Goal: Task Accomplishment & Management: Complete application form

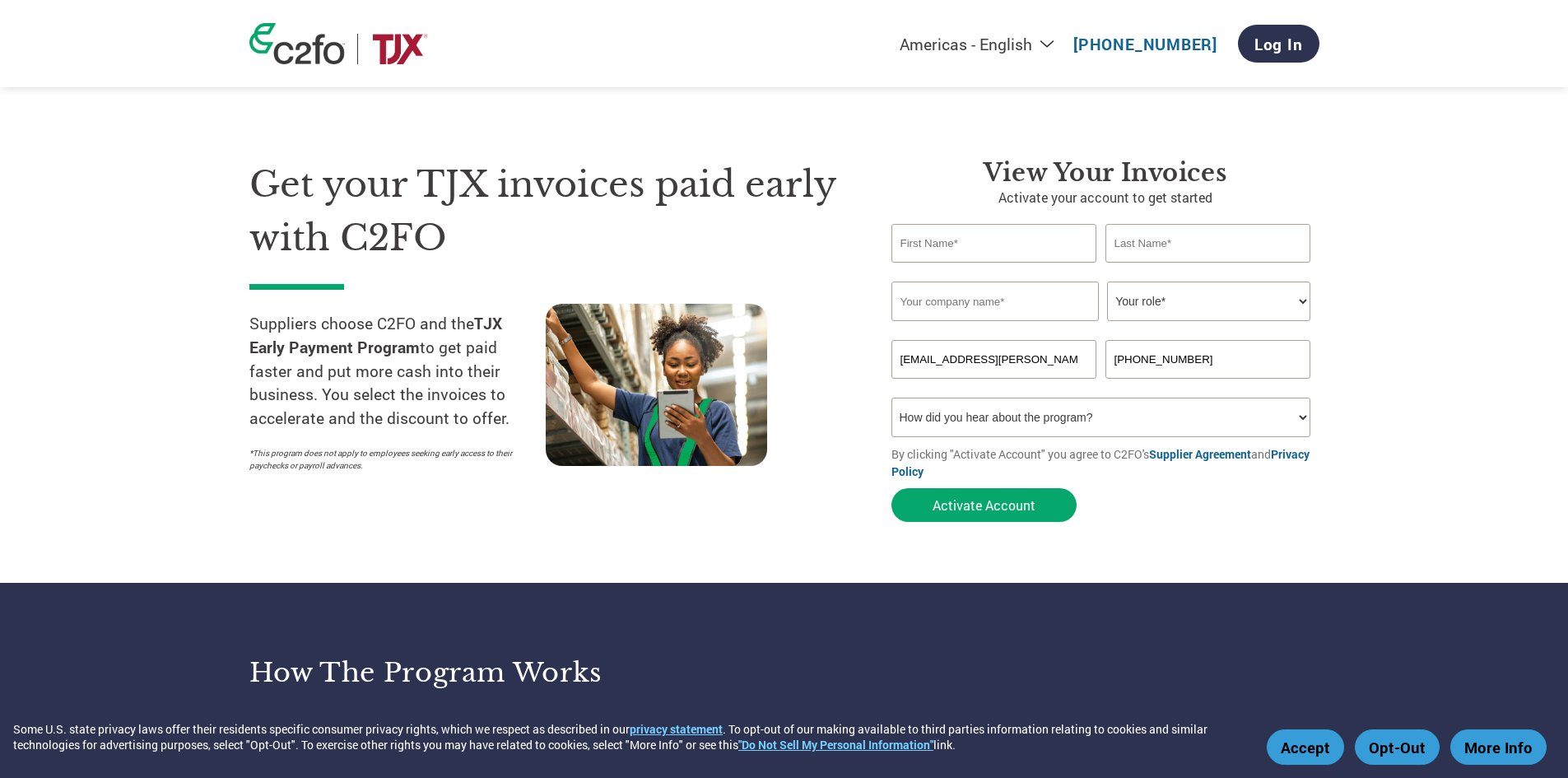
type input "Nikki"
click at [1213, 260] on input "text" at bounding box center [1208, 243] width 206 height 39
type input "Hong"
click at [1045, 309] on input "text" at bounding box center [995, 301] width 207 height 39
type input "Madison Reed"
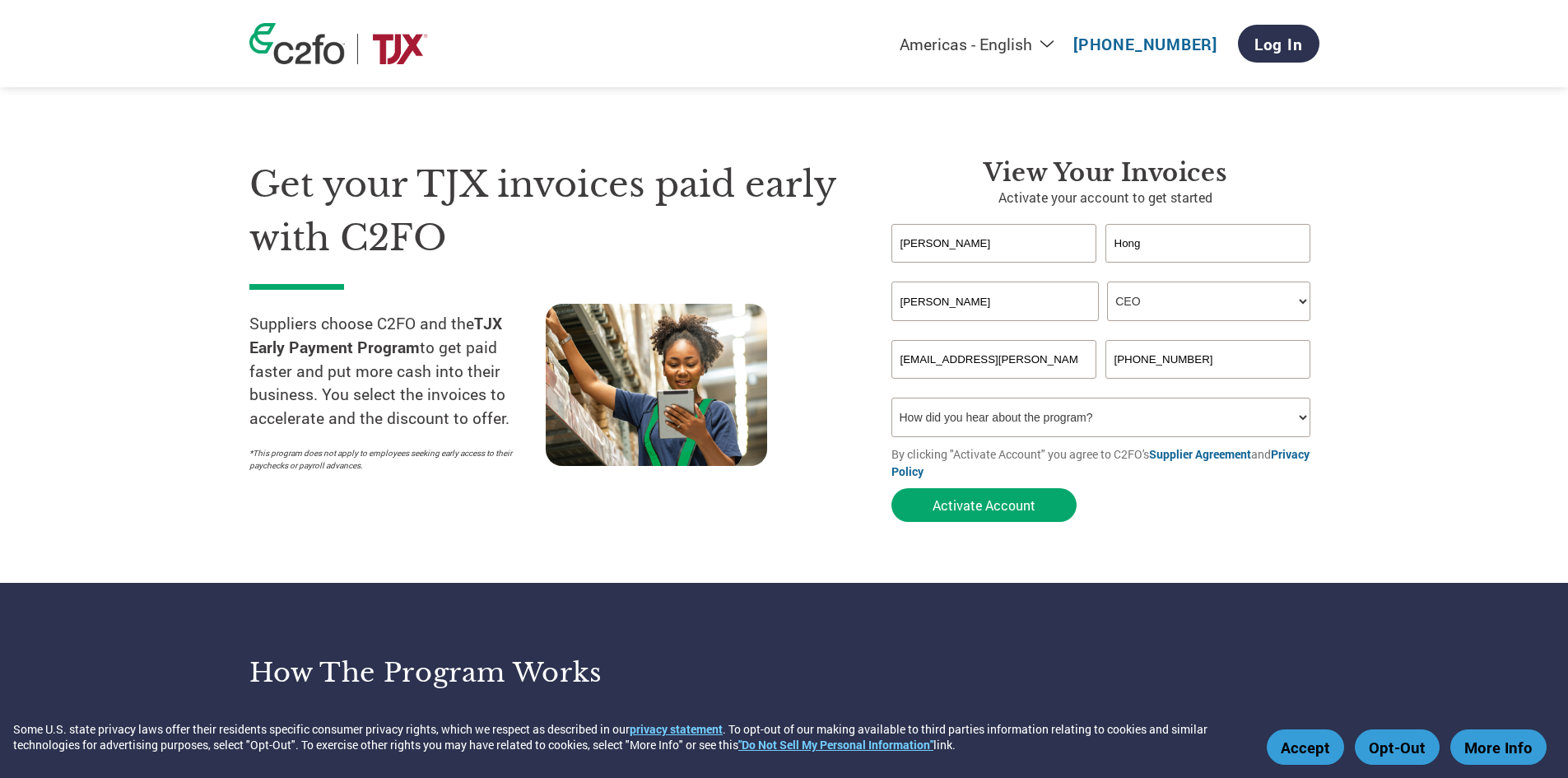
click at [1302, 306] on select "Your role* CFO Controller Credit Manager Finance Director Treasurer CEO Preside…" at bounding box center [1208, 301] width 203 height 39
select select "FINANCE_DIRECTOR"
click at [1107, 282] on select "Your role* CFO Controller Credit Manager Finance Director Treasurer CEO Preside…" at bounding box center [1208, 301] width 203 height 39
click at [1179, 357] on input "+1.415.225.0872" at bounding box center [1208, 359] width 206 height 39
click at [1247, 356] on input "+1.415.225.0872" at bounding box center [1208, 359] width 206 height 39
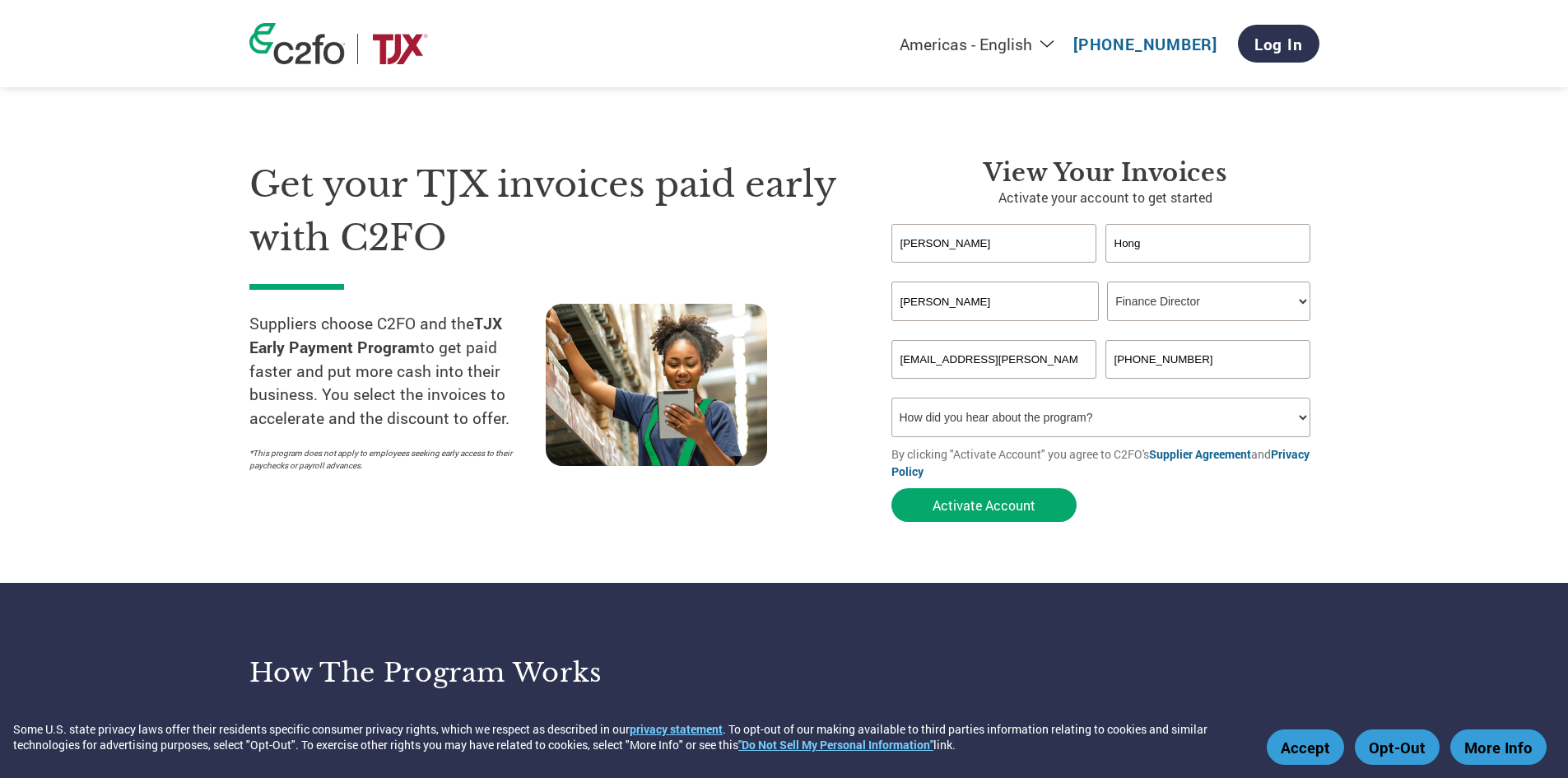
click at [1145, 421] on select "How did you hear about the program? Received a letter Email Social Media Online…" at bounding box center [1101, 417] width 420 height 39
click at [1156, 425] on select "How did you hear about the program? Received a letter Email Social Media Online…" at bounding box center [1101, 417] width 420 height 39
click at [1131, 542] on section "Get your TJX invoices paid early with C2FO Suppliers choose C2FO and the TJX Ea…" at bounding box center [784, 324] width 1568 height 517
click at [1003, 506] on button "Activate Account" at bounding box center [984, 505] width 185 height 34
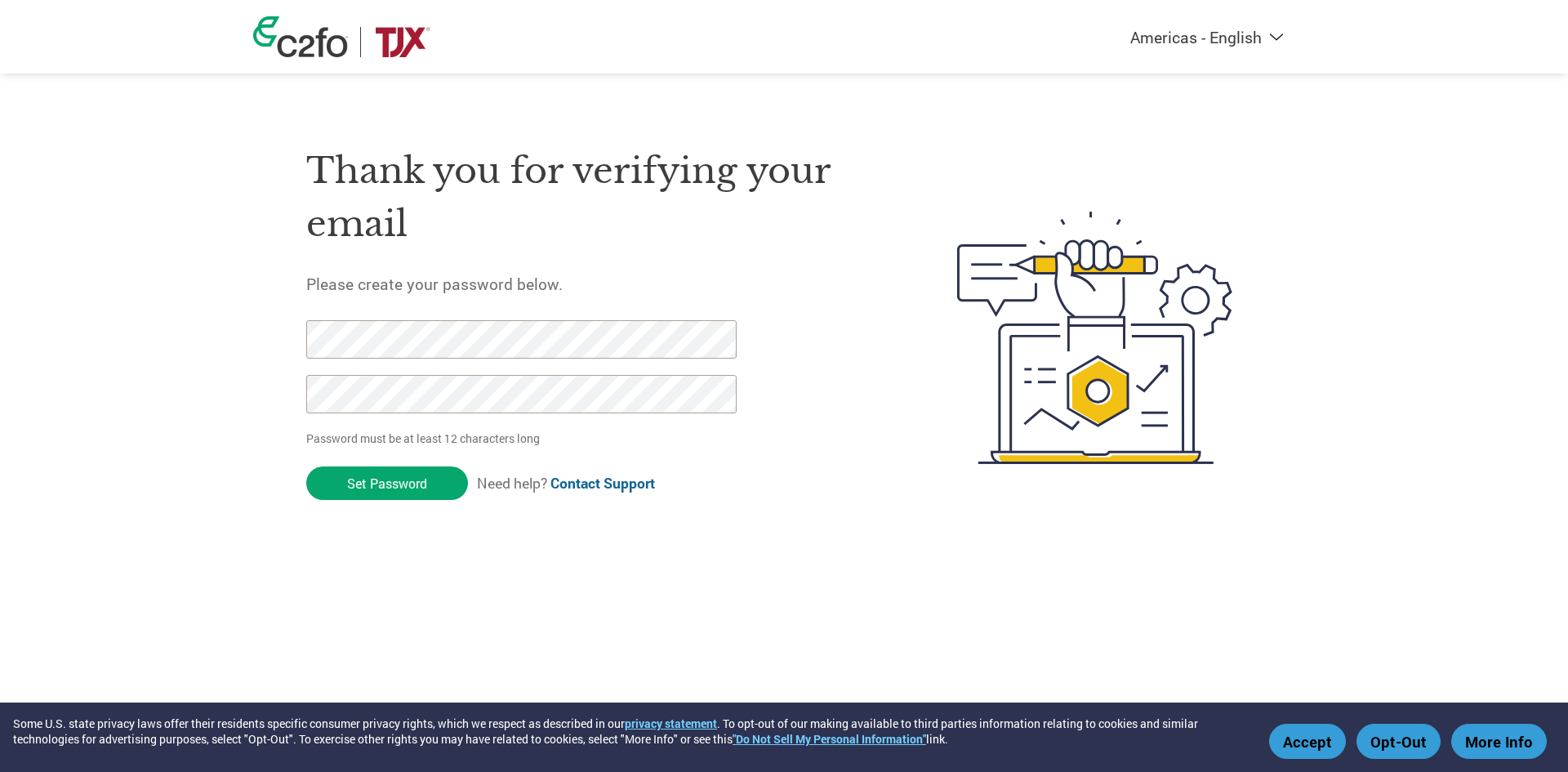
click at [306, 467] on input "Set Password" at bounding box center [386, 483] width 161 height 34
click input "Set Password" at bounding box center [386, 483] width 161 height 34
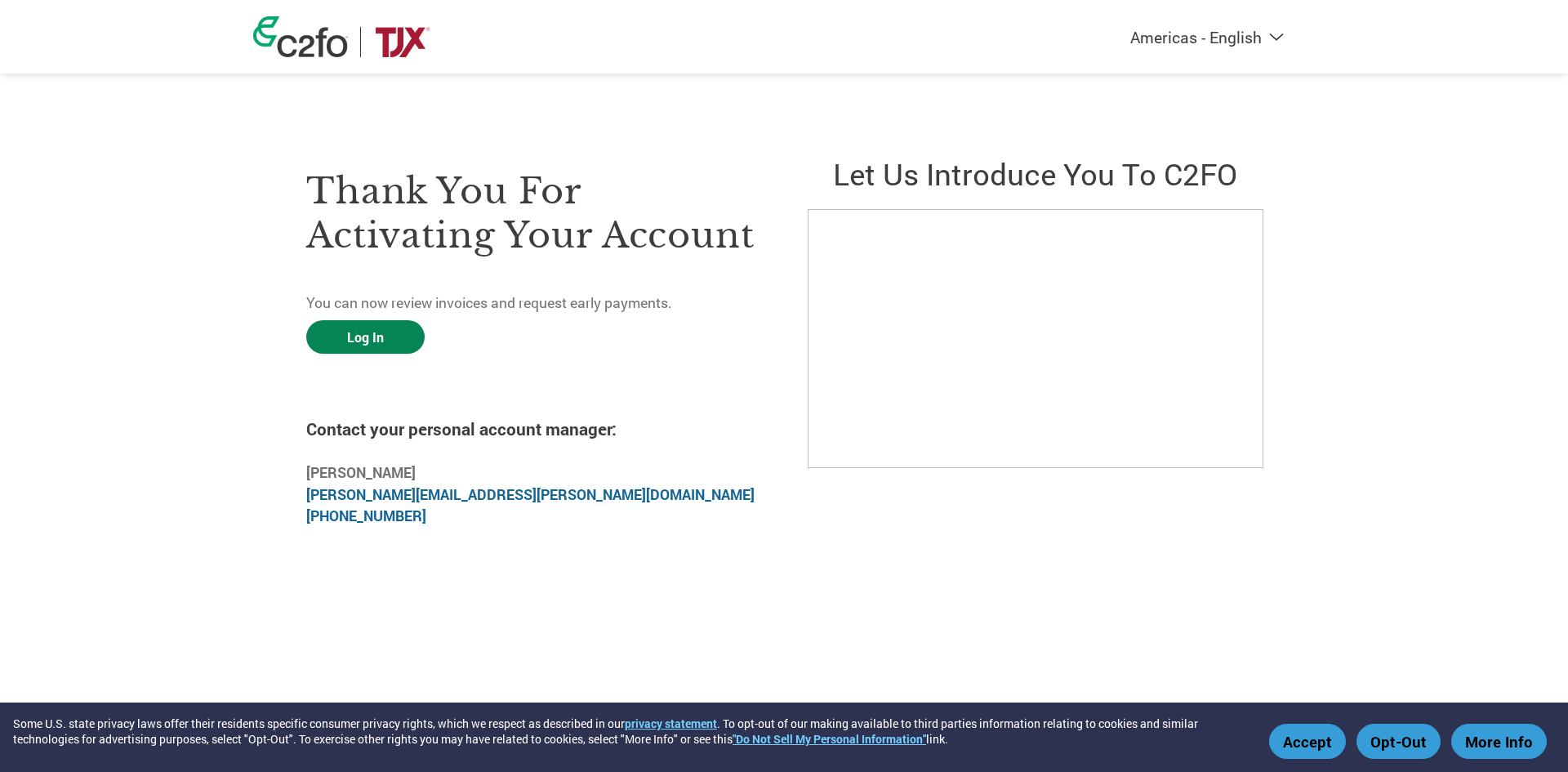
click at [373, 349] on link "Log In" at bounding box center [365, 336] width 118 height 34
